Goal: Check status: Check status

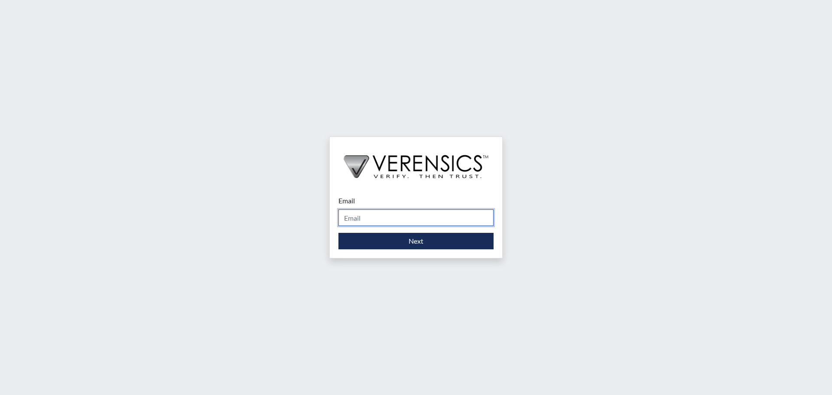
click at [355, 218] on input "Email" at bounding box center [416, 217] width 155 height 16
type input "[PERSON_NAME][EMAIL_ADDRESS][DOMAIN_NAME]"
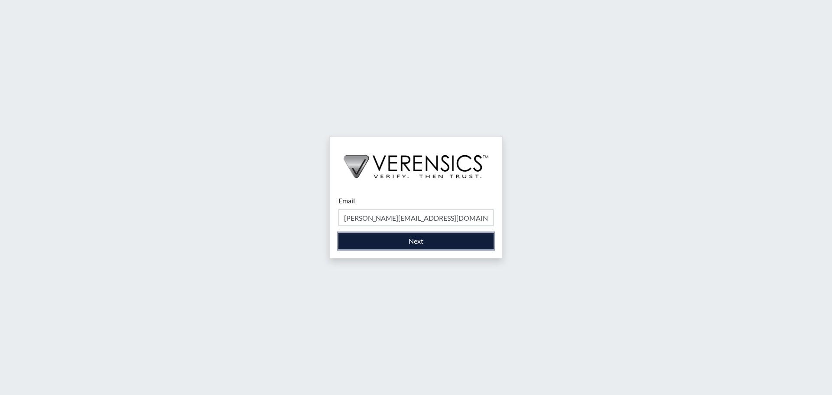
click at [420, 241] on button "Next" at bounding box center [416, 241] width 155 height 16
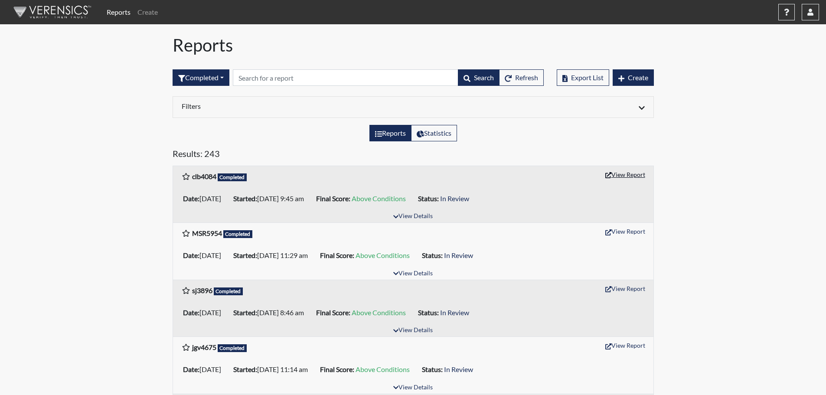
click at [628, 171] on button "View Report" at bounding box center [625, 174] width 48 height 13
click at [809, 16] on button "button" at bounding box center [810, 12] width 17 height 16
click at [752, 116] on link "Sign Out" at bounding box center [724, 109] width 190 height 14
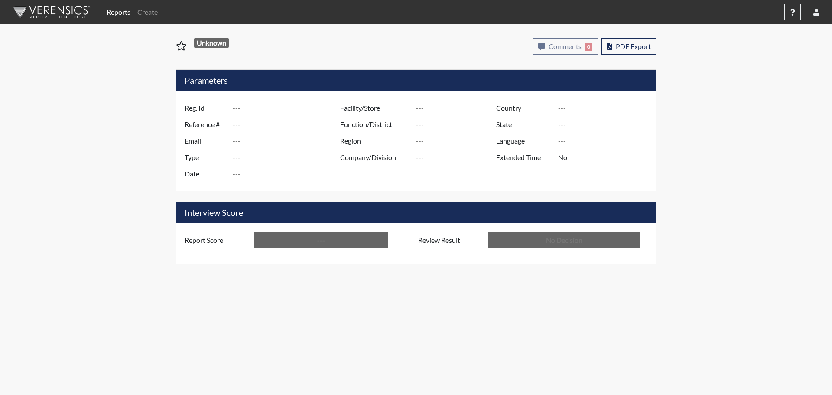
type input "clb4084"
type input "51382"
type input "---"
type input "Corrections Pre-Employment"
type input "Sep 19, 2025"
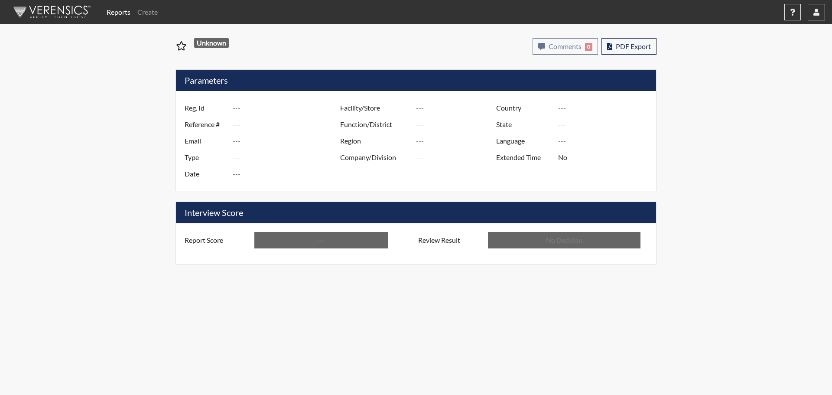
type input "[PERSON_NAME]"
type input "[GEOGRAPHIC_DATA]"
type input "[US_STATE]"
type input "English"
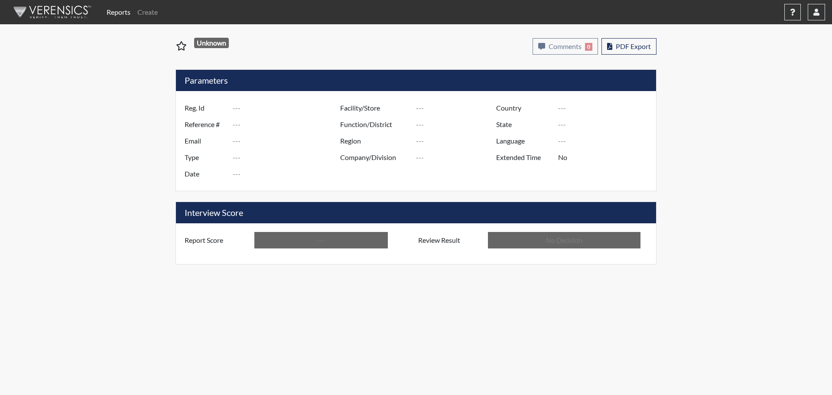
type input "Above Conditions"
type input "In Review"
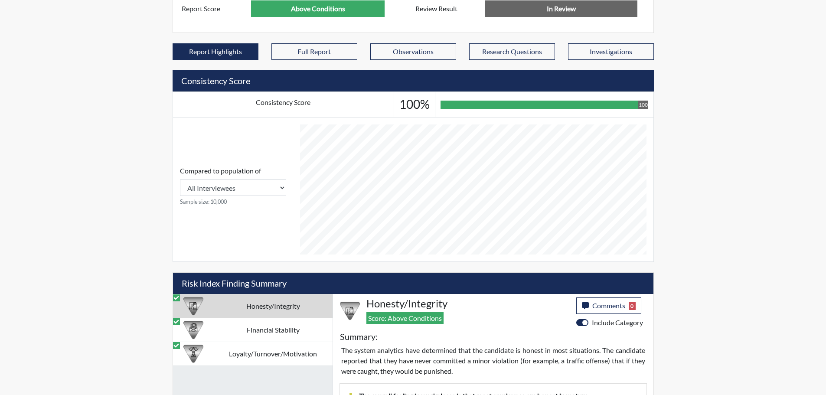
scroll to position [433345, 433129]
